Goal: Task Accomplishment & Management: Manage account settings

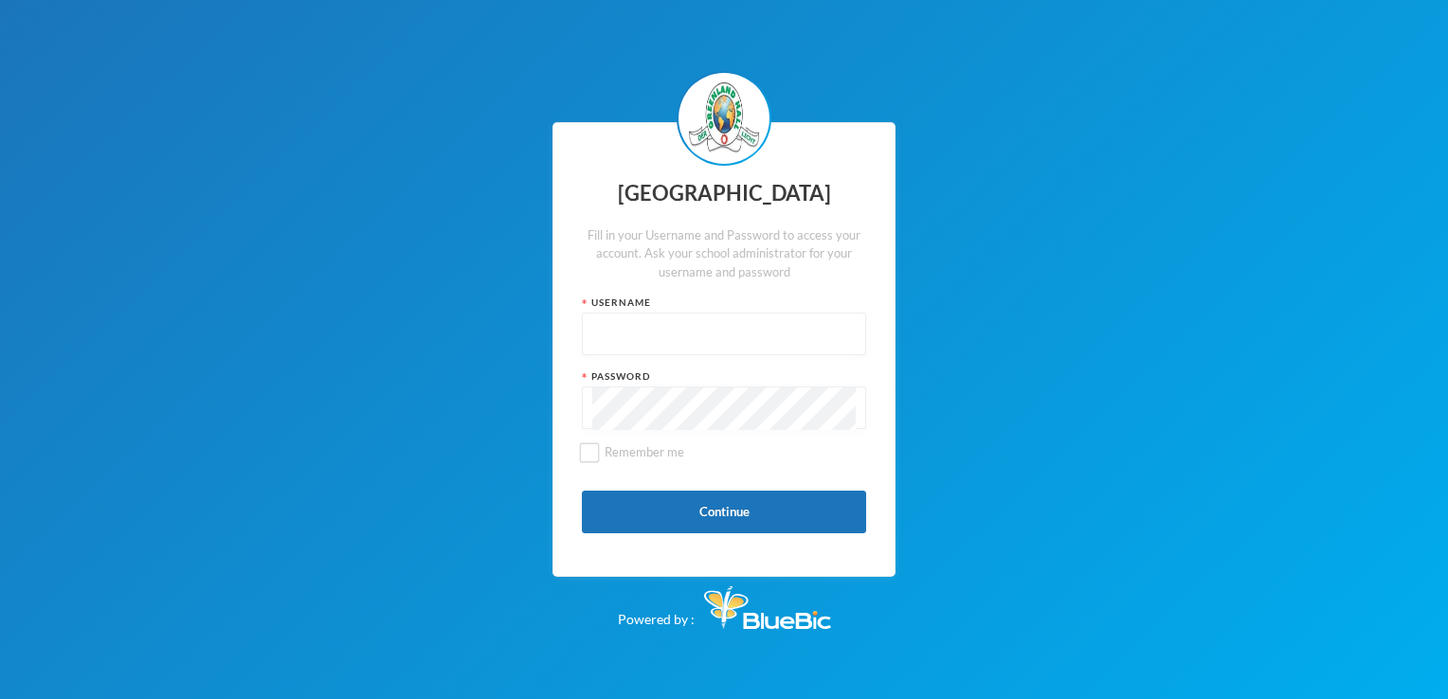
click at [644, 334] on input "text" at bounding box center [723, 335] width 263 height 43
type input "p-j85"
click at [595, 457] on input "Remember me" at bounding box center [590, 452] width 20 height 20
checkbox input "true"
click at [735, 511] on button "Continue" at bounding box center [724, 512] width 284 height 43
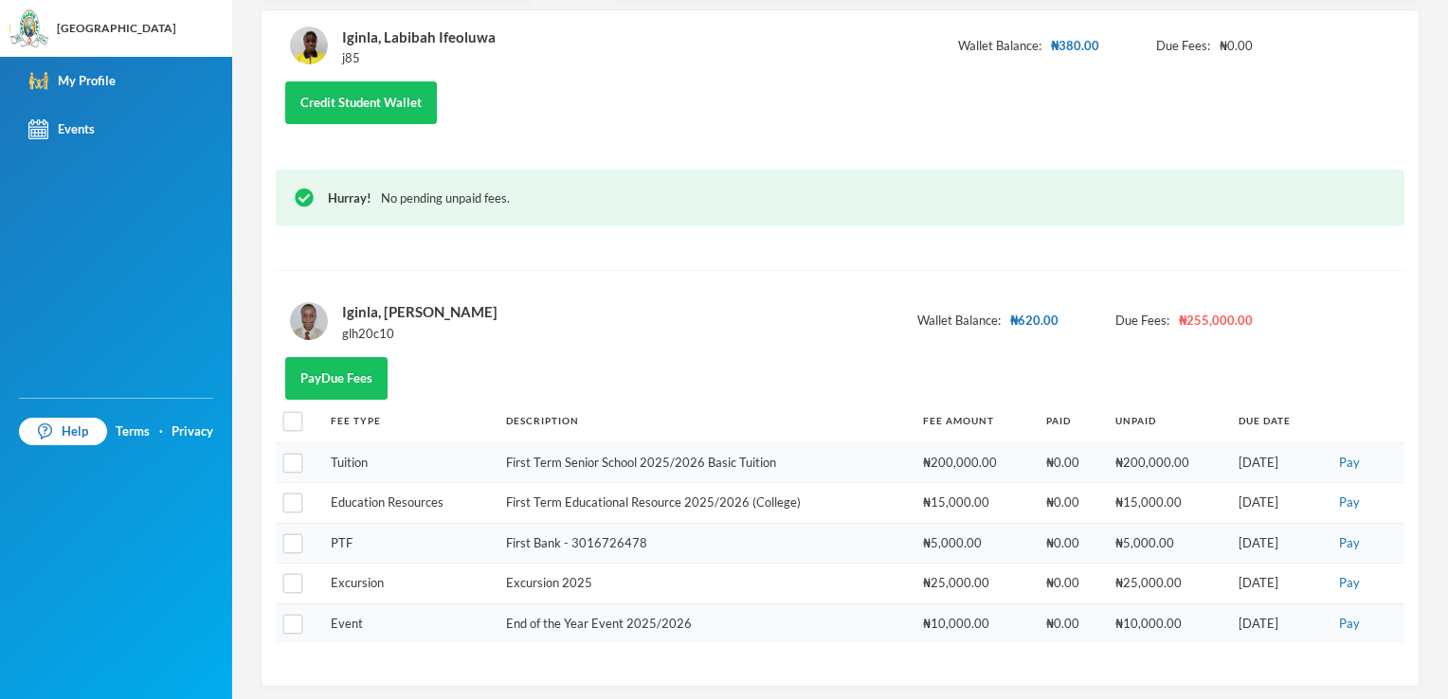
scroll to position [267, 0]
